Goal: Task Accomplishment & Management: Manage account settings

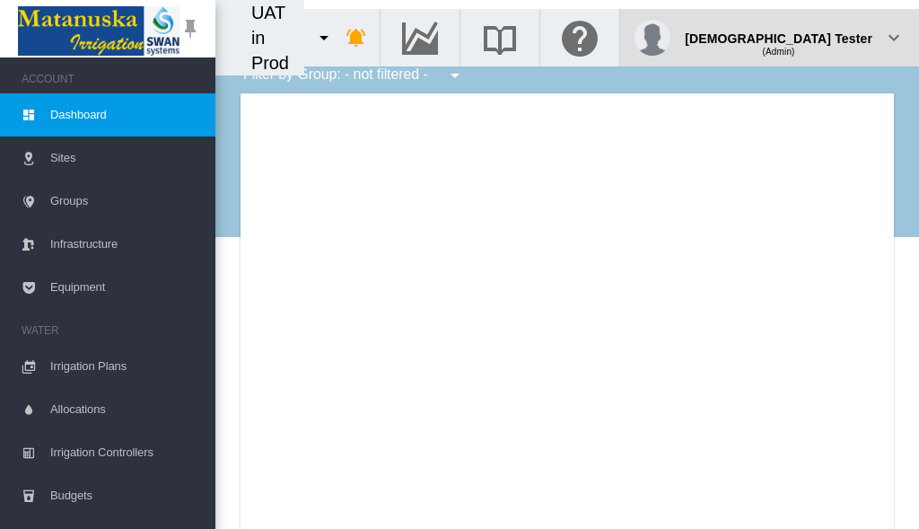
click at [827, 36] on div "(Admin)" at bounding box center [779, 45] width 188 height 18
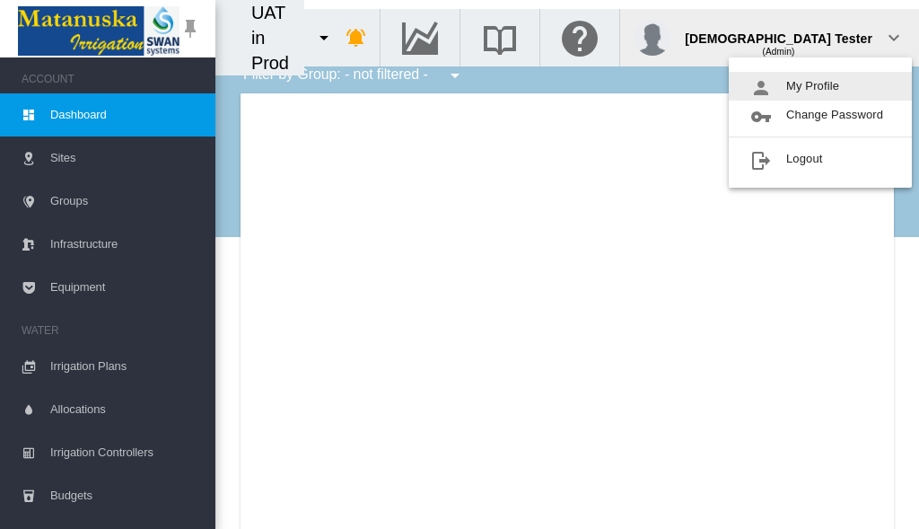
click at [820, 86] on button "My Profile" at bounding box center [820, 86] width 183 height 29
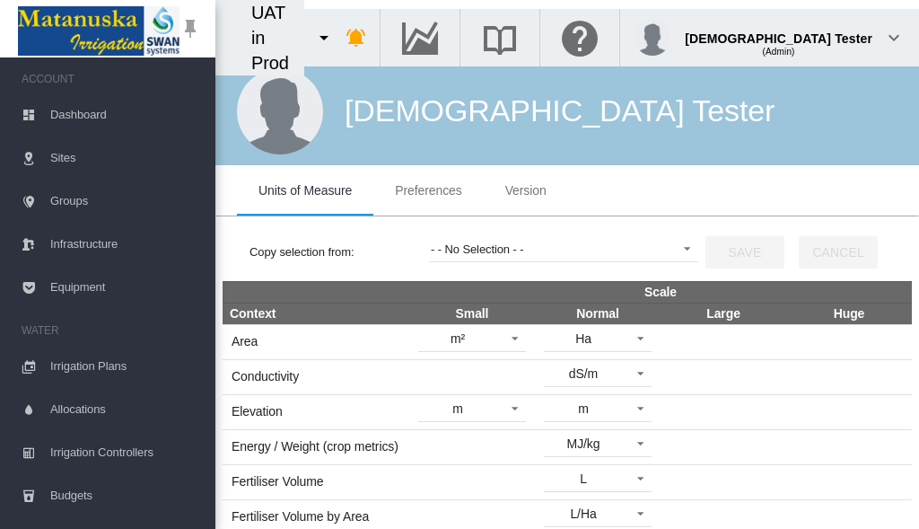
click at [428, 190] on span "Preferences" at bounding box center [428, 190] width 66 height 14
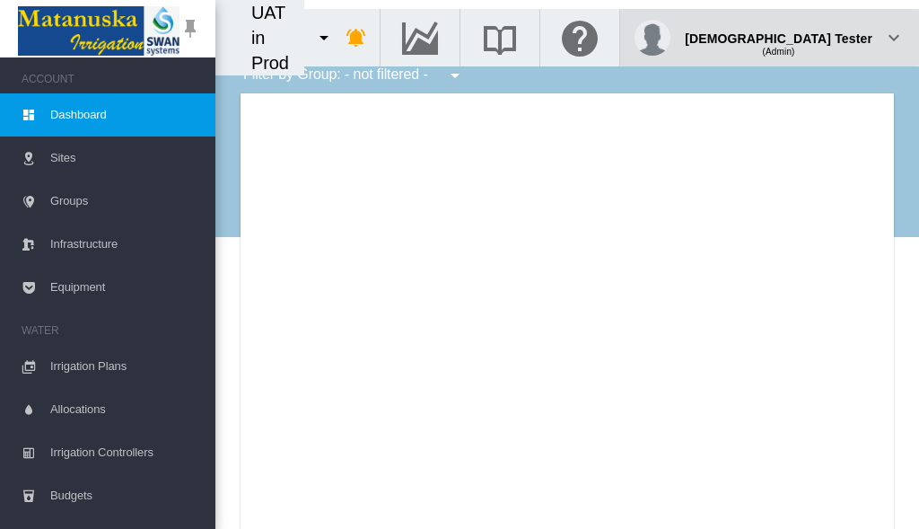
click at [827, 36] on div "(Admin)" at bounding box center [779, 45] width 188 height 18
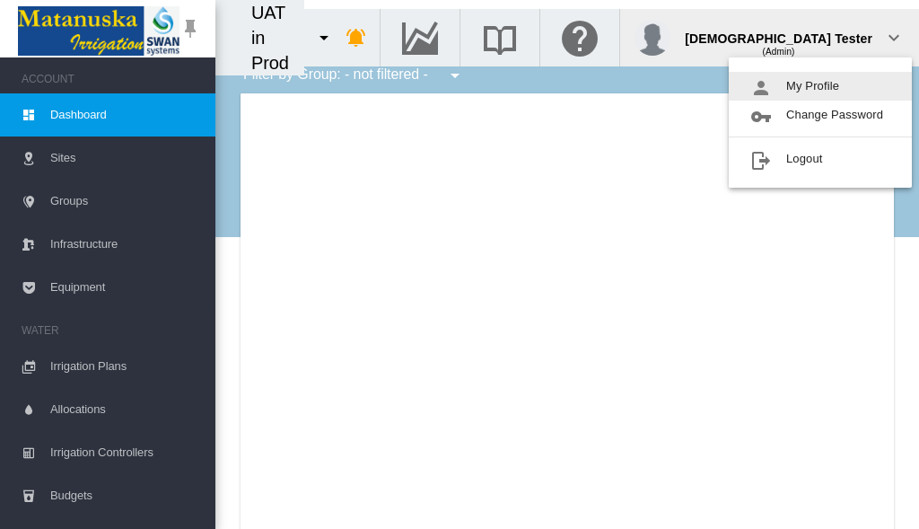
click at [820, 86] on button "My Profile" at bounding box center [820, 86] width 183 height 29
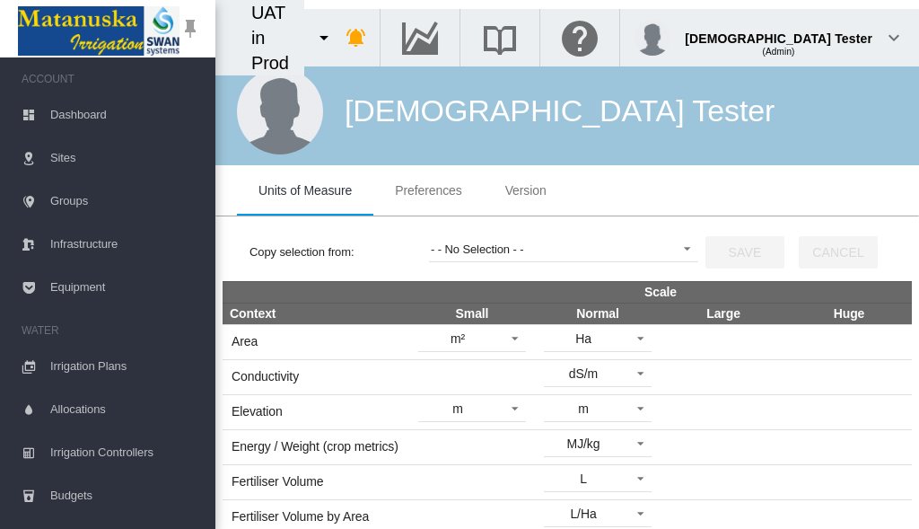
click at [428, 190] on span "Preferences" at bounding box center [428, 190] width 66 height 14
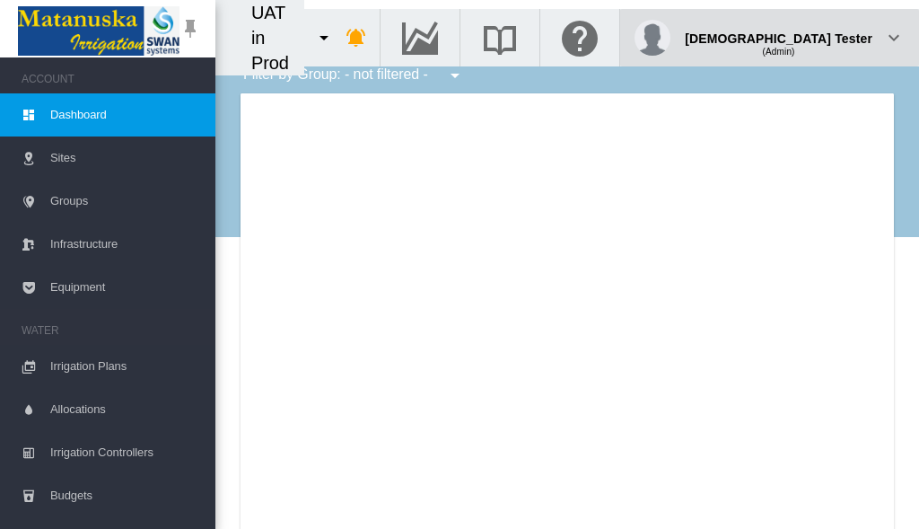
click at [827, 36] on div "(Admin)" at bounding box center [779, 45] width 188 height 18
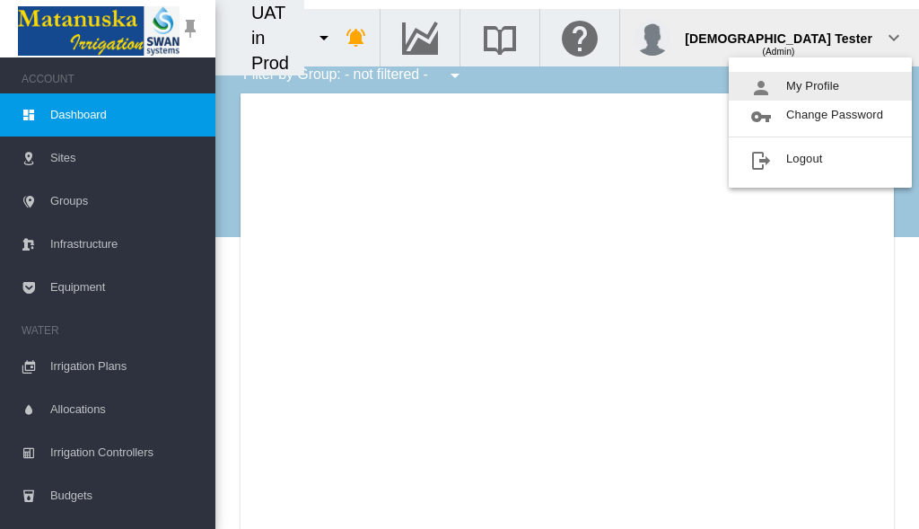
click at [820, 86] on button "My Profile" at bounding box center [820, 86] width 183 height 29
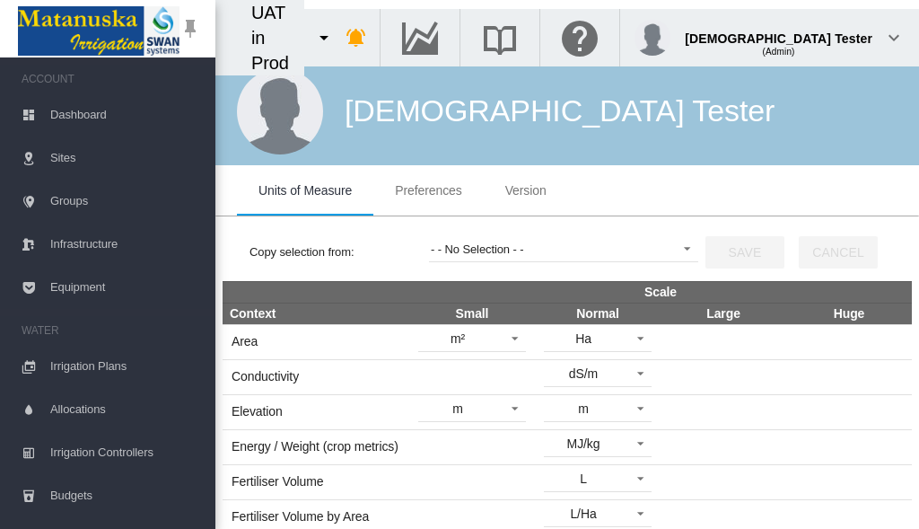
click at [428, 190] on span "Preferences" at bounding box center [428, 190] width 66 height 14
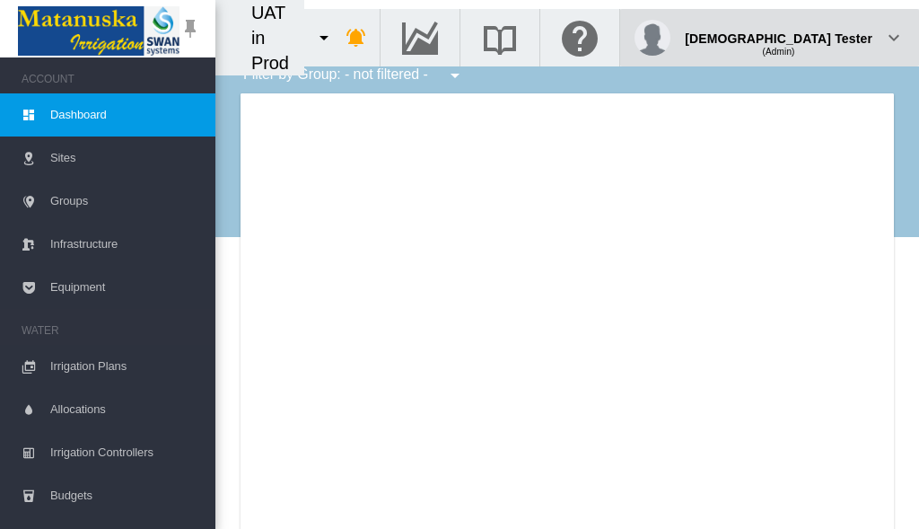
click at [827, 36] on div "(Admin)" at bounding box center [779, 45] width 188 height 18
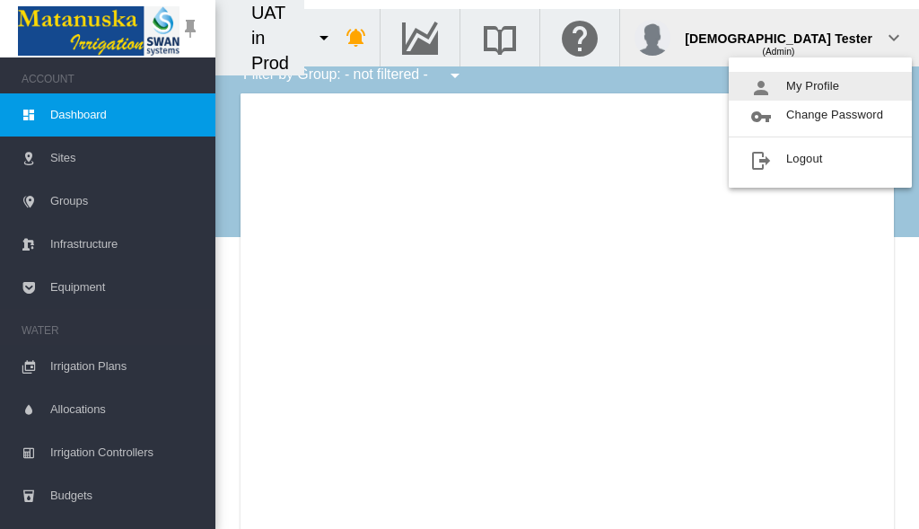
click at [820, 86] on button "My Profile" at bounding box center [820, 86] width 183 height 29
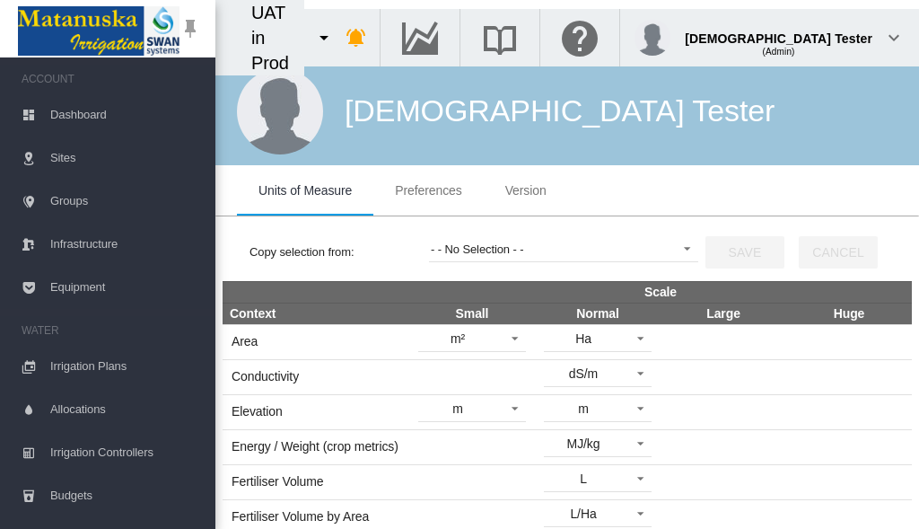
click at [428, 190] on span "Preferences" at bounding box center [428, 190] width 66 height 14
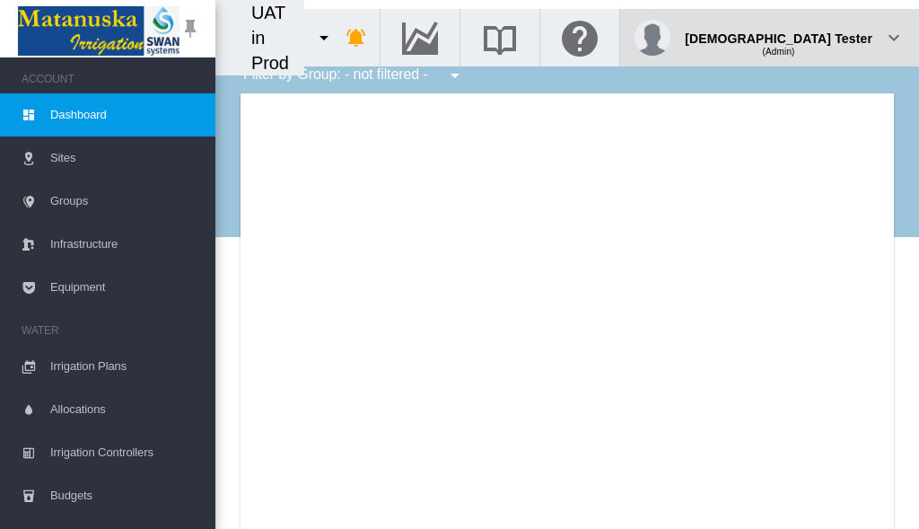
click at [827, 36] on div "(Admin)" at bounding box center [779, 45] width 188 height 18
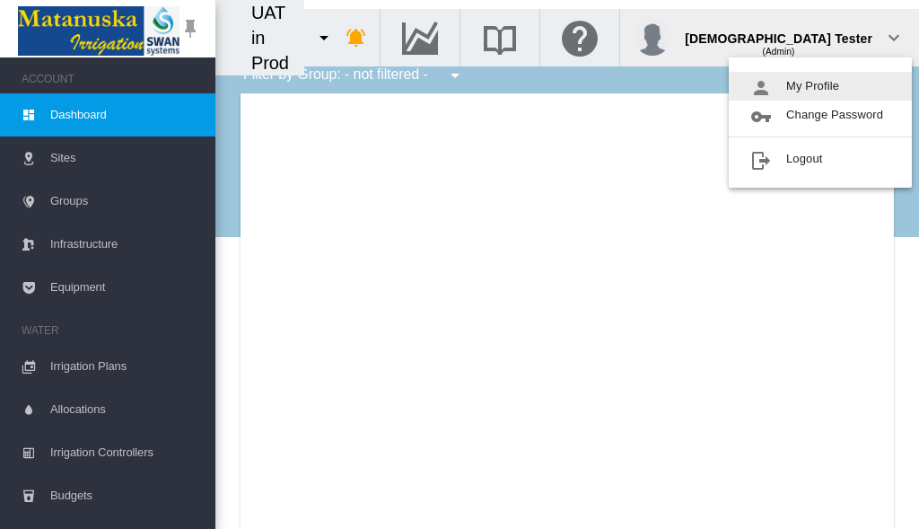
click at [820, 86] on button "My Profile" at bounding box center [820, 86] width 183 height 29
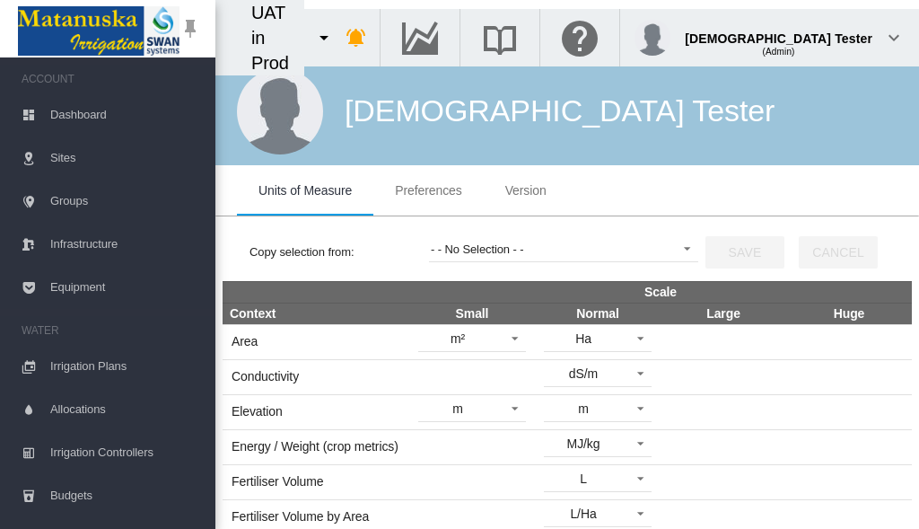
click at [428, 190] on span "Preferences" at bounding box center [428, 190] width 66 height 14
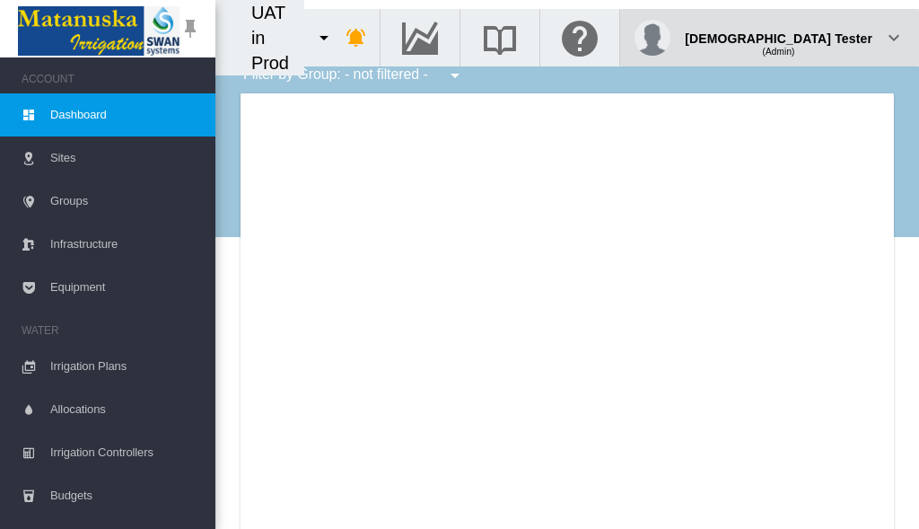
click at [827, 36] on div "(Admin)" at bounding box center [779, 45] width 188 height 18
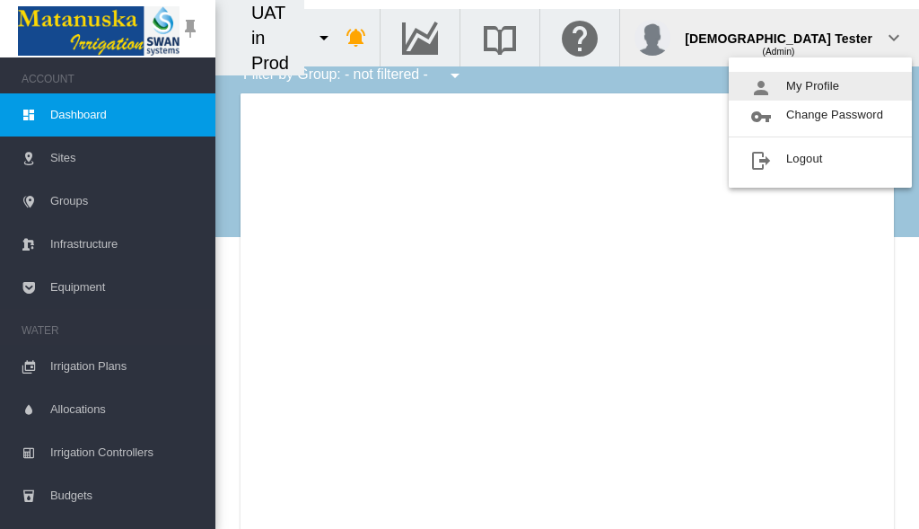
click at [820, 86] on button "My Profile" at bounding box center [820, 86] width 183 height 29
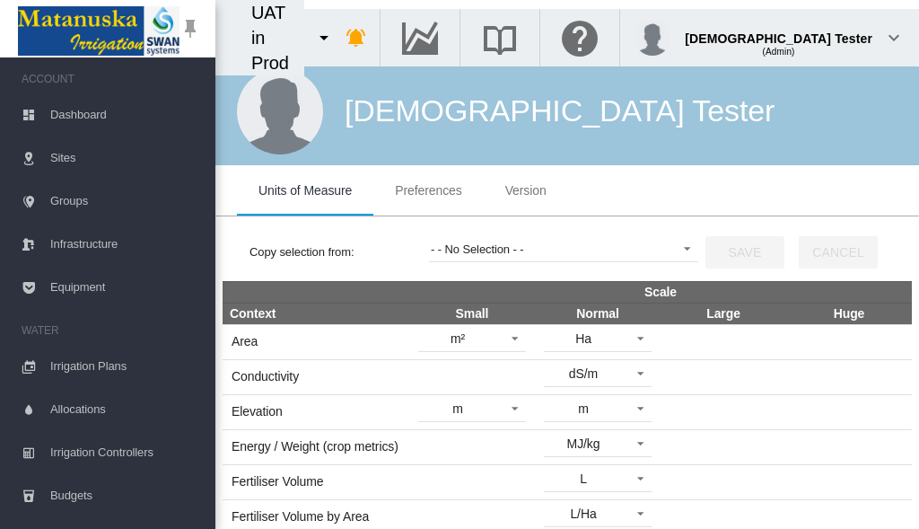
click at [428, 190] on span "Preferences" at bounding box center [428, 190] width 66 height 14
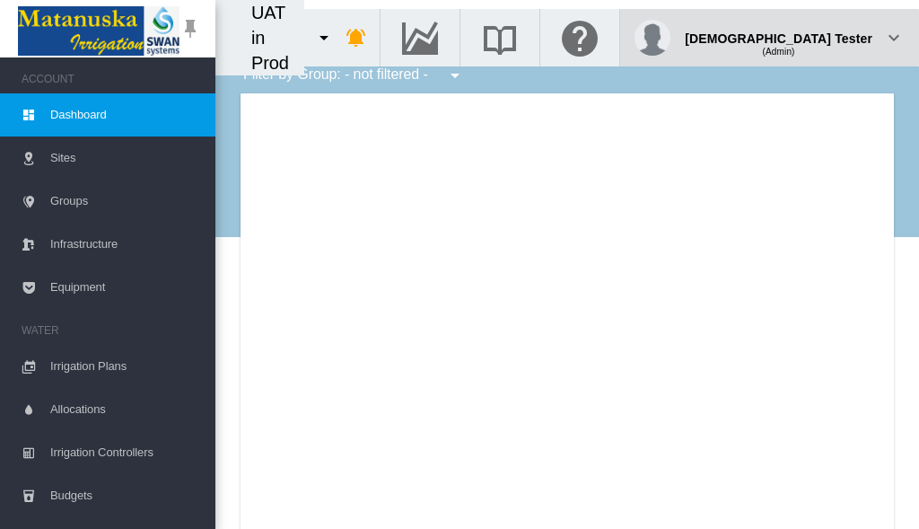
click at [827, 36] on div "(Admin)" at bounding box center [779, 45] width 188 height 18
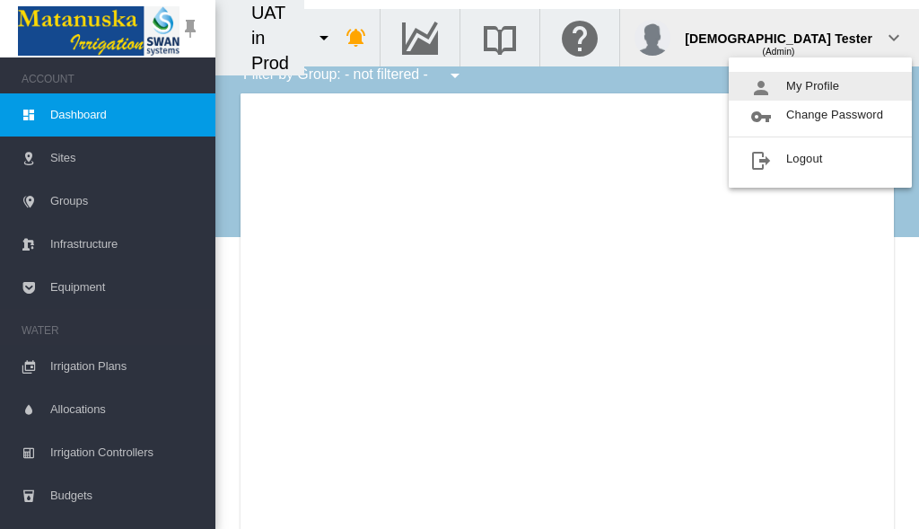
click at [820, 86] on button "My Profile" at bounding box center [820, 86] width 183 height 29
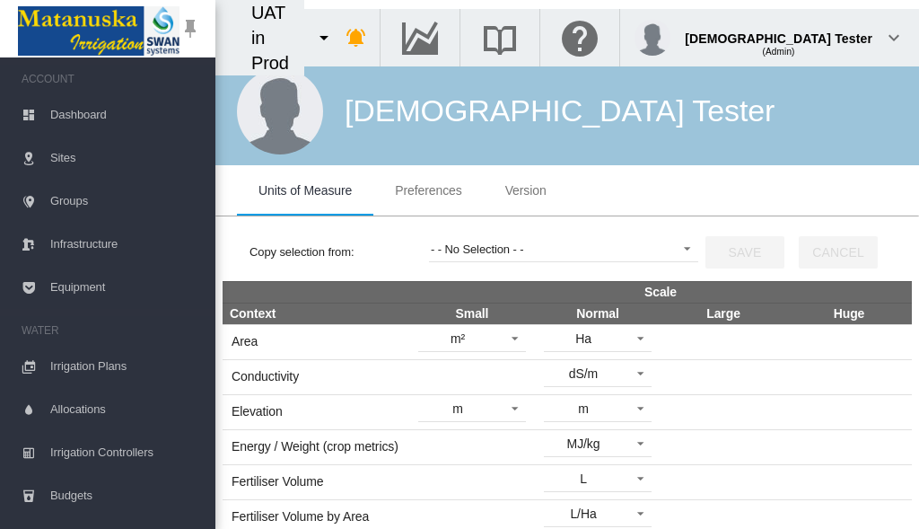
click at [428, 190] on span "Preferences" at bounding box center [428, 190] width 66 height 14
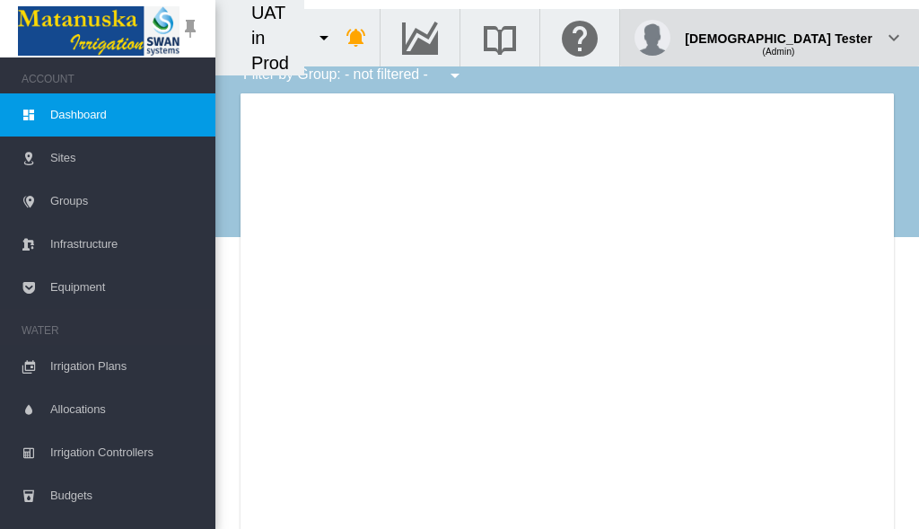
click at [827, 36] on div "(Admin)" at bounding box center [779, 45] width 188 height 18
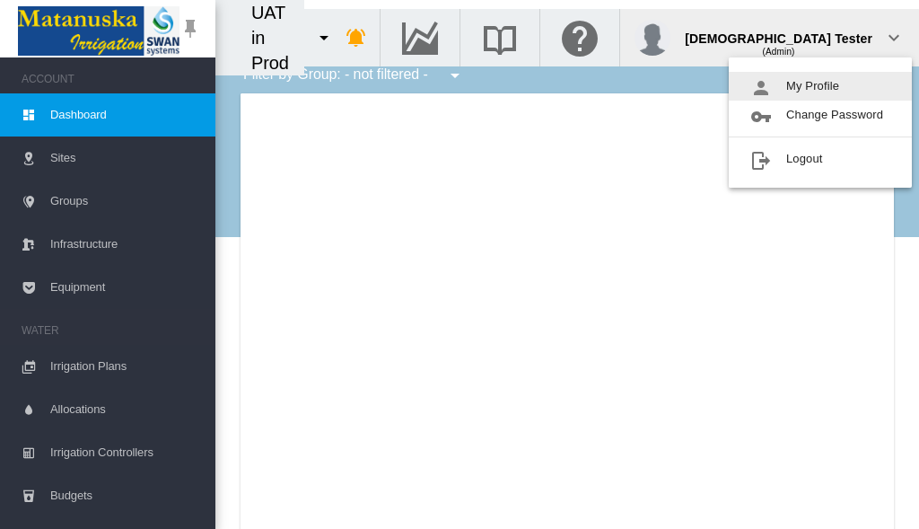
click at [820, 86] on button "My Profile" at bounding box center [820, 86] width 183 height 29
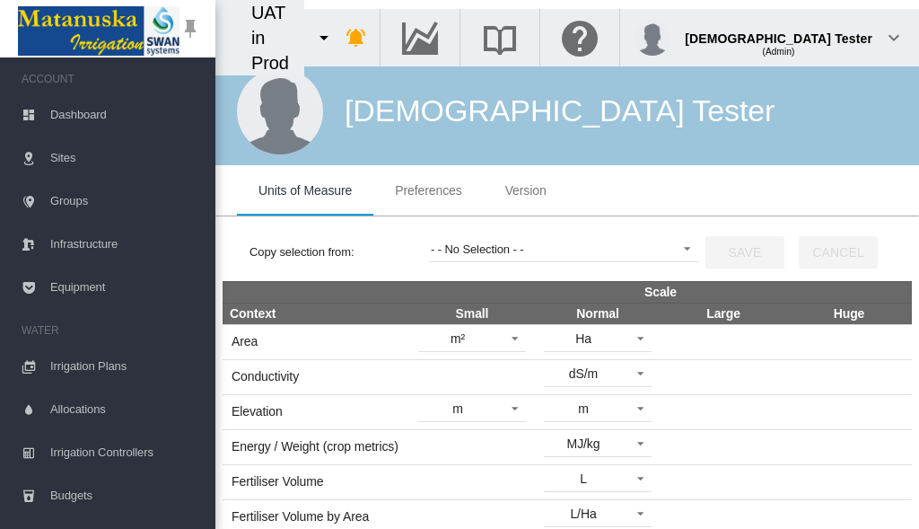
click at [428, 190] on span "Preferences" at bounding box center [428, 190] width 66 height 14
